Goal: Task Accomplishment & Management: Manage account settings

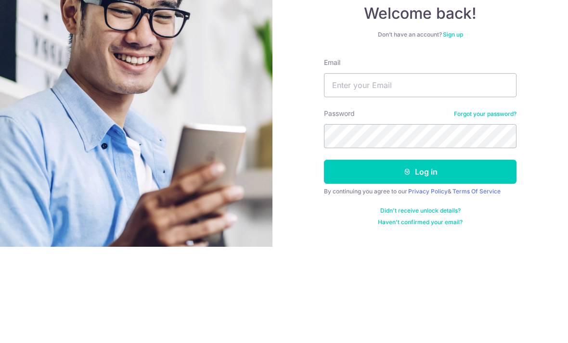
click at [457, 169] on input "Email" at bounding box center [420, 181] width 192 height 24
type input "Toheveryday@gmail.com"
click at [420, 256] on button "Log in" at bounding box center [420, 268] width 192 height 24
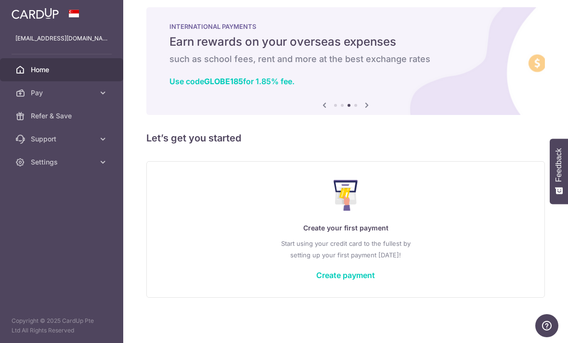
scroll to position [16, 0]
click at [0, 0] on button "button" at bounding box center [0, 0] width 0 height 0
click at [101, 90] on icon at bounding box center [103, 93] width 10 height 10
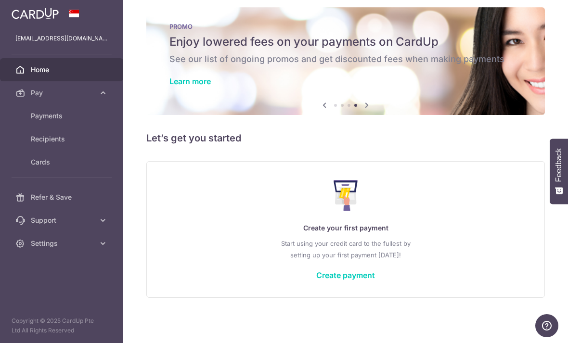
click at [38, 119] on span "Payments" at bounding box center [63, 116] width 64 height 10
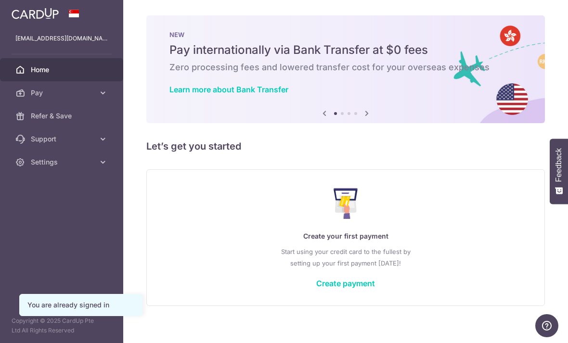
click at [0, 0] on button "button" at bounding box center [0, 0] width 0 height 0
click at [38, 170] on link "Settings" at bounding box center [61, 162] width 123 height 23
click at [39, 207] on span "Logout" at bounding box center [63, 208] width 64 height 10
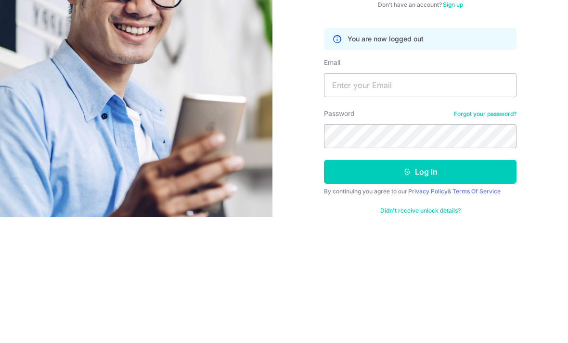
click at [472, 199] on input "Email" at bounding box center [420, 211] width 192 height 24
click at [467, 199] on input "Email" at bounding box center [420, 211] width 192 height 24
type input "[EMAIL_ADDRESS][DOMAIN_NAME]"
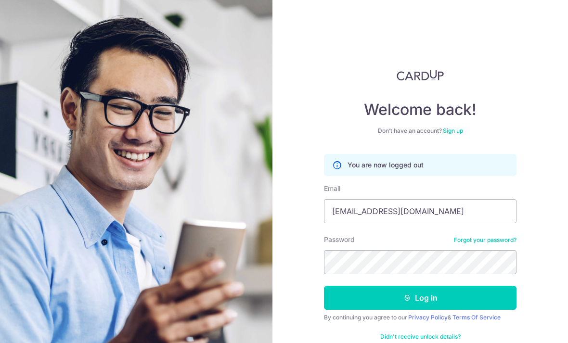
click at [483, 286] on button "Log in" at bounding box center [420, 298] width 192 height 24
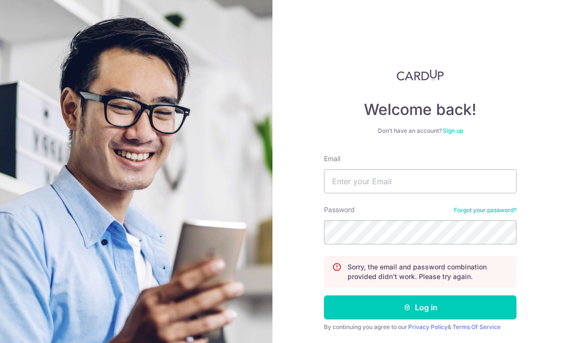
click at [466, 175] on input "Email" at bounding box center [420, 181] width 192 height 24
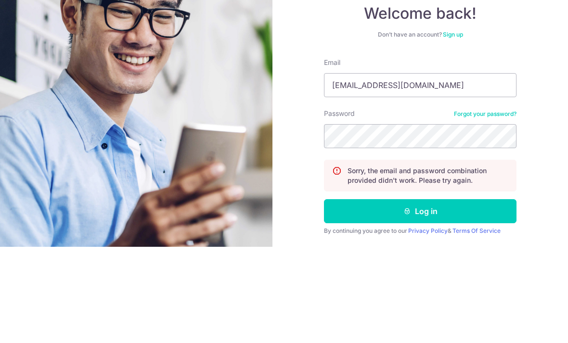
type input "[EMAIL_ADDRESS][DOMAIN_NAME]"
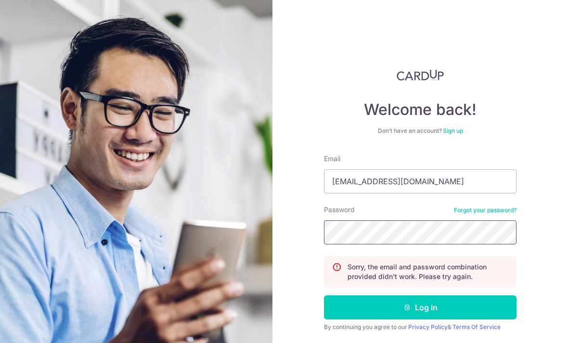
click at [420, 295] on button "Log in" at bounding box center [420, 307] width 192 height 24
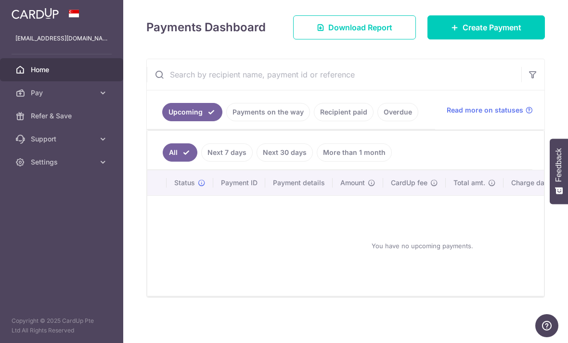
click at [226, 121] on link "Payments on the way" at bounding box center [268, 112] width 84 height 18
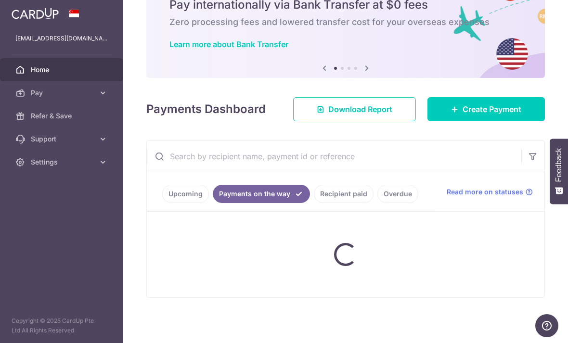
scroll to position [61, 0]
